Goal: Entertainment & Leisure: Consume media (video, audio)

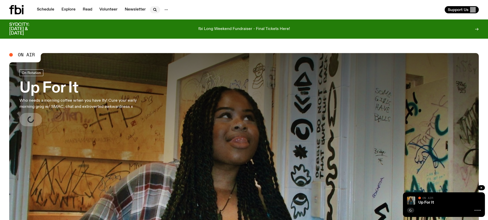
click at [152, 10] on icon "button" at bounding box center [155, 10] width 6 height 6
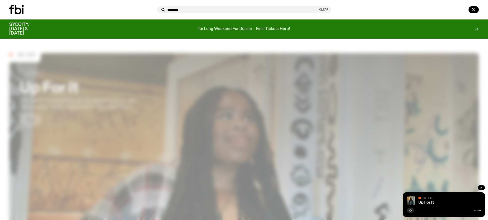
type input "*******"
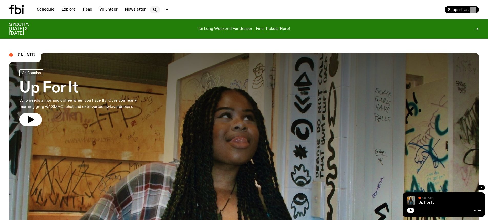
click at [153, 12] on icon "button" at bounding box center [155, 10] width 6 height 6
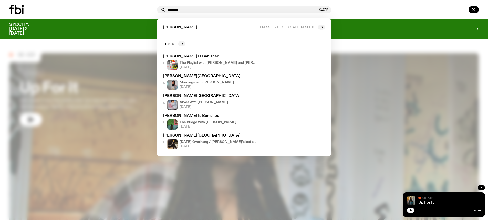
type input "*******"
click at [124, 21] on div "SYDCITY: OCTOBER 3 & 4 fbi Long Weekend Fundraiser - Final Tickets Here!" at bounding box center [244, 28] width 470 height 19
click at [382, 34] on div "fbi Long Weekend Fundraiser - Final Tickets Here!" at bounding box center [244, 29] width 396 height 13
click at [365, 12] on div at bounding box center [407, 9] width 146 height 7
click at [324, 9] on button "Clear" at bounding box center [323, 9] width 9 height 3
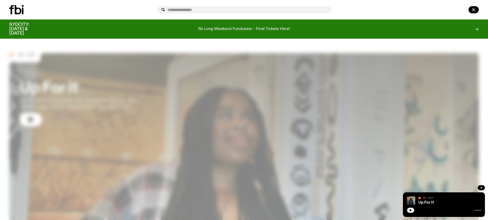
click at [43, 92] on div at bounding box center [244, 110] width 488 height 220
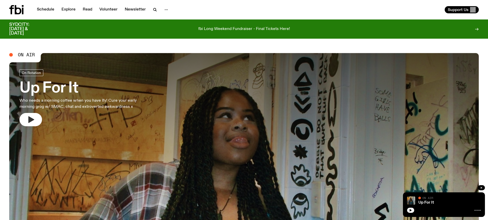
click at [31, 118] on icon "button" at bounding box center [31, 119] width 6 height 7
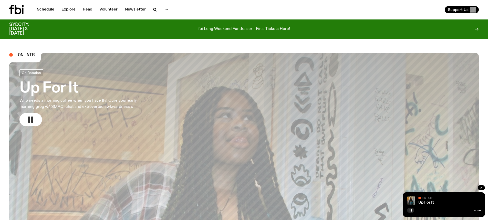
click at [13, 10] on icon at bounding box center [16, 9] width 14 height 9
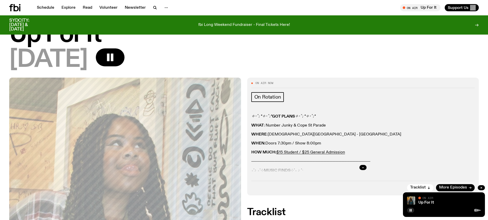
scroll to position [51, 0]
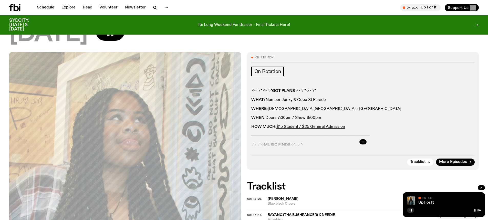
click at [362, 143] on icon "button" at bounding box center [363, 141] width 3 height 3
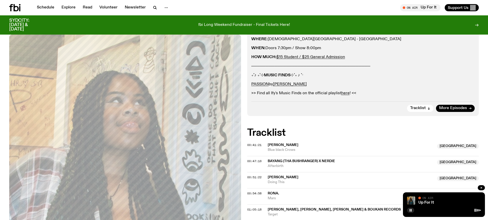
scroll to position [26, 0]
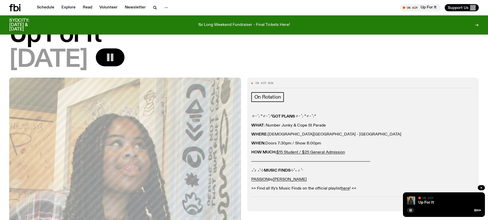
click at [120, 54] on button "button" at bounding box center [110, 57] width 29 height 18
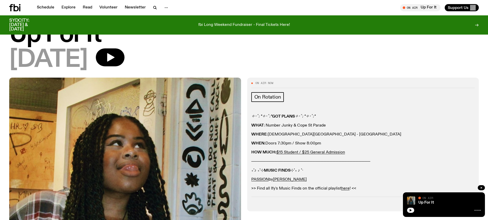
click at [14, 7] on icon at bounding box center [16, 7] width 5 height 7
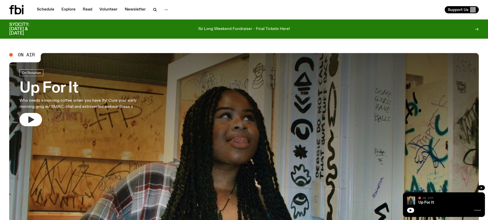
click at [38, 119] on button "button" at bounding box center [30, 119] width 23 height 13
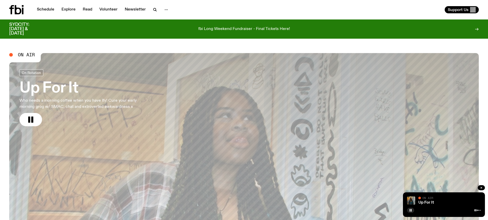
click at [19, 9] on icon at bounding box center [16, 9] width 14 height 9
